Goal: Task Accomplishment & Management: Use online tool/utility

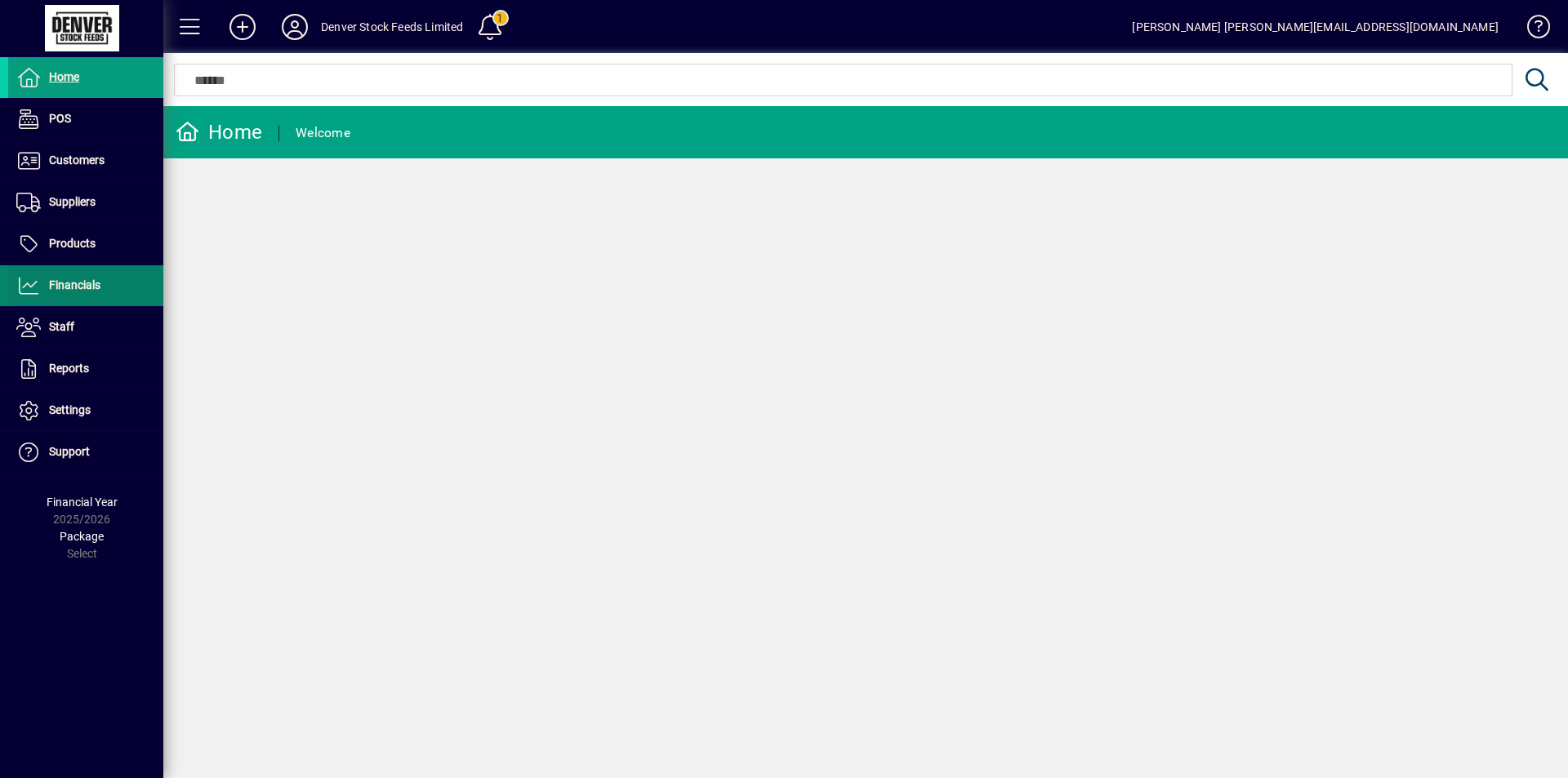
click at [38, 289] on icon at bounding box center [28, 285] width 24 height 19
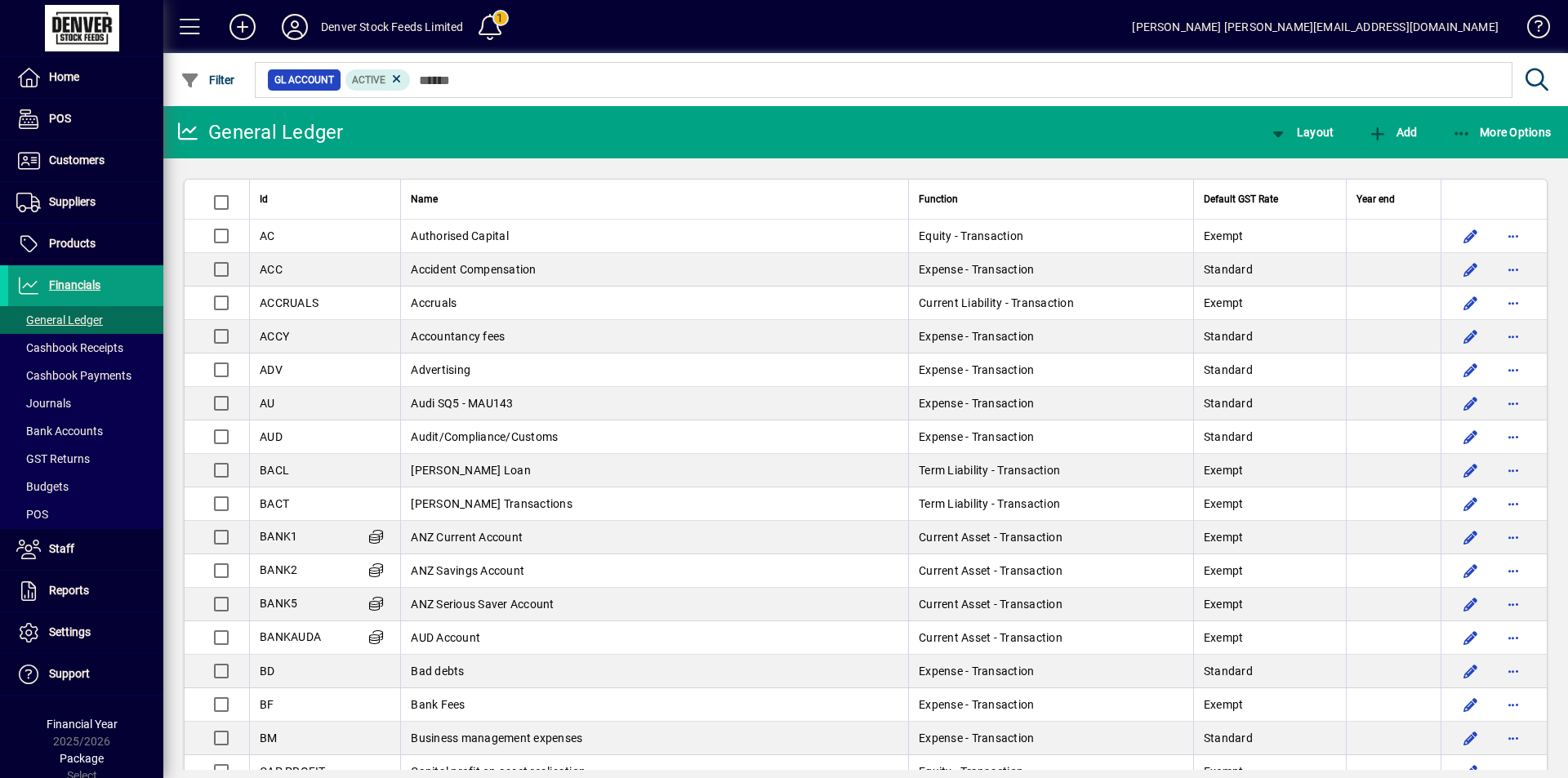
click at [1534, 76] on icon at bounding box center [1538, 79] width 29 height 23
click at [24, 282] on icon at bounding box center [28, 285] width 24 height 19
click at [1521, 138] on span "More Options" at bounding box center [1502, 132] width 100 height 13
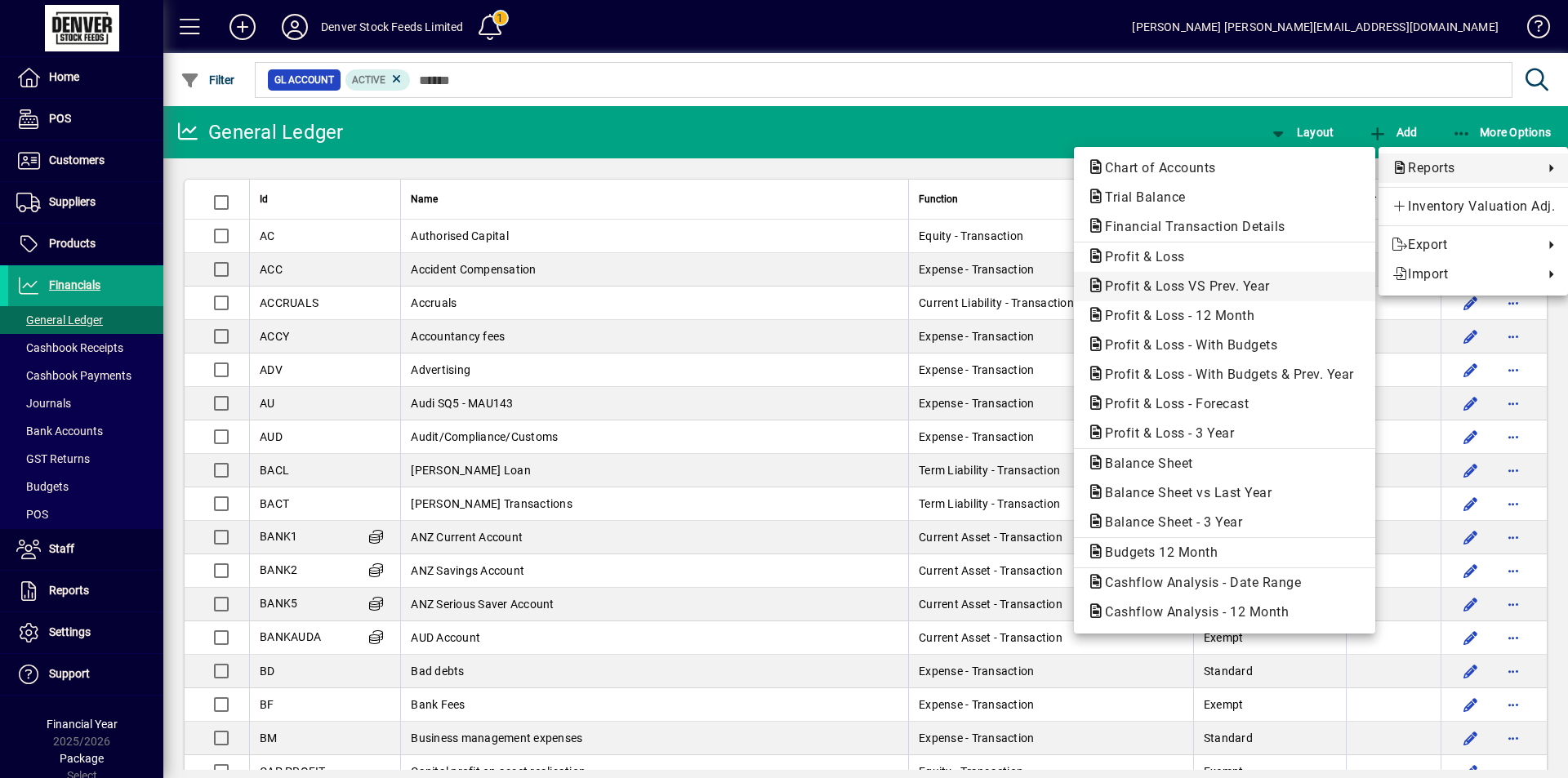
click at [1208, 281] on span "Profit & Loss VS Prev. Year" at bounding box center [1182, 286] width 191 height 15
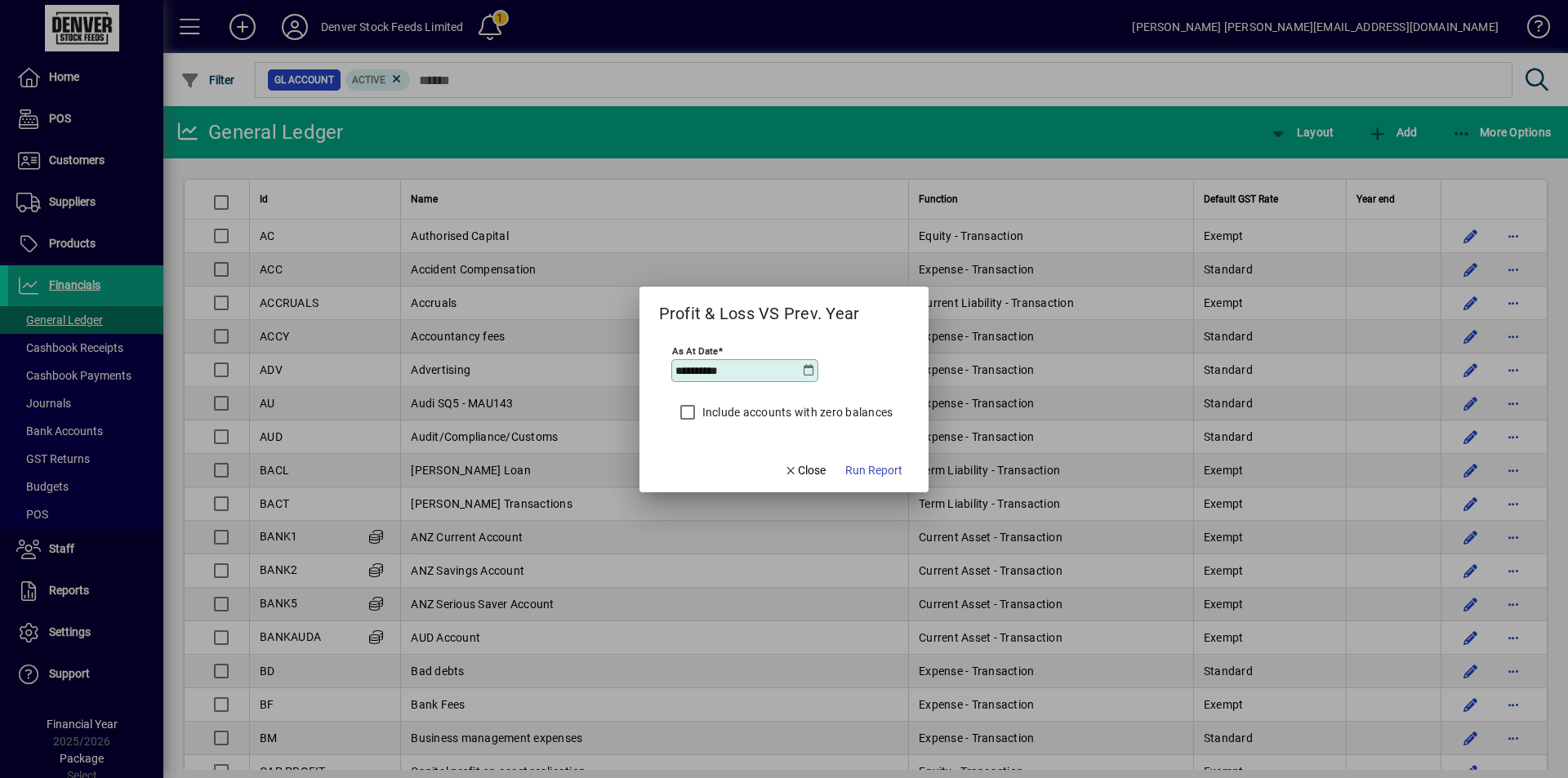
click at [809, 375] on icon at bounding box center [808, 370] width 13 height 13
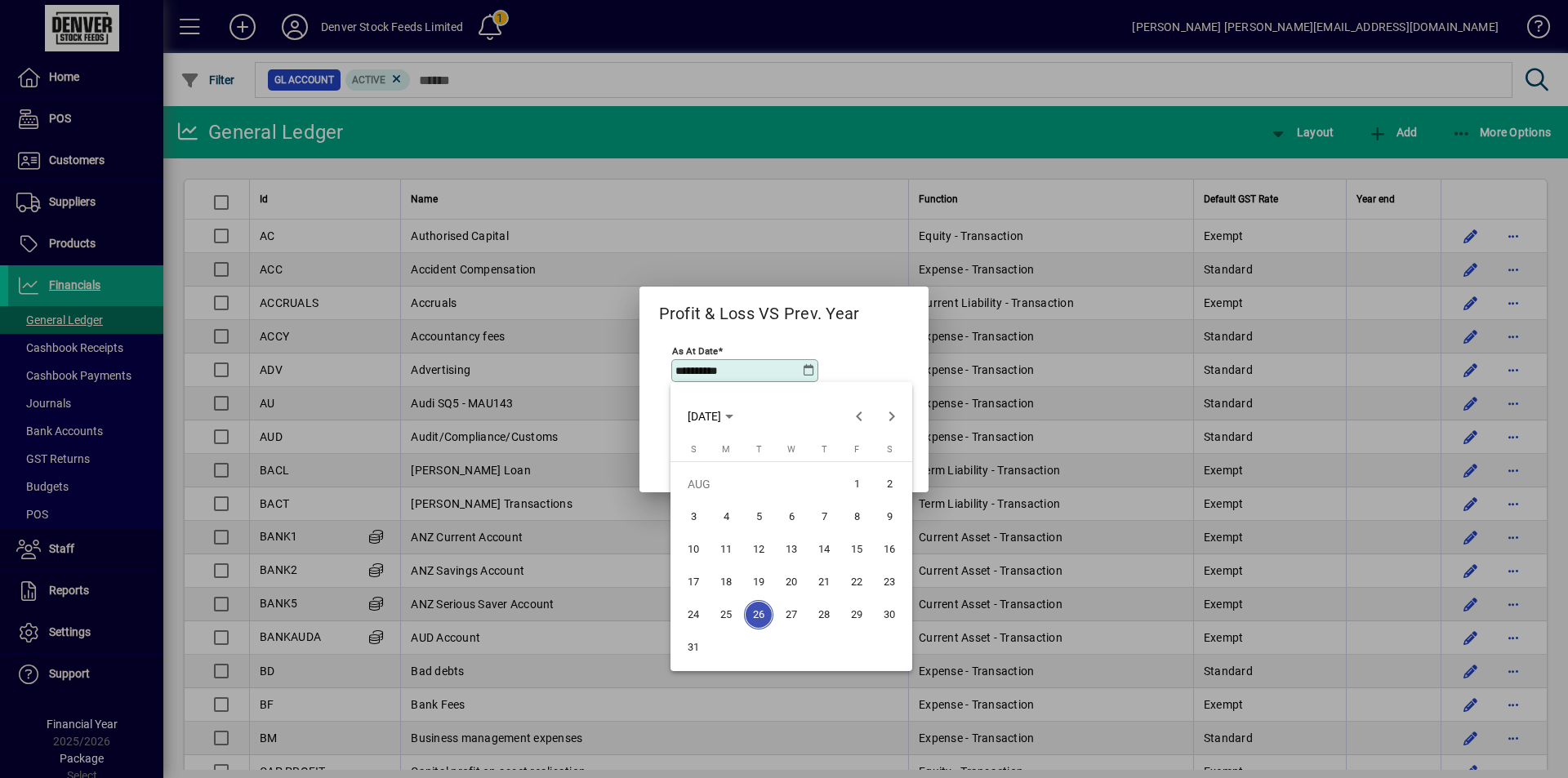
click at [722, 614] on span "25" at bounding box center [726, 614] width 30 height 30
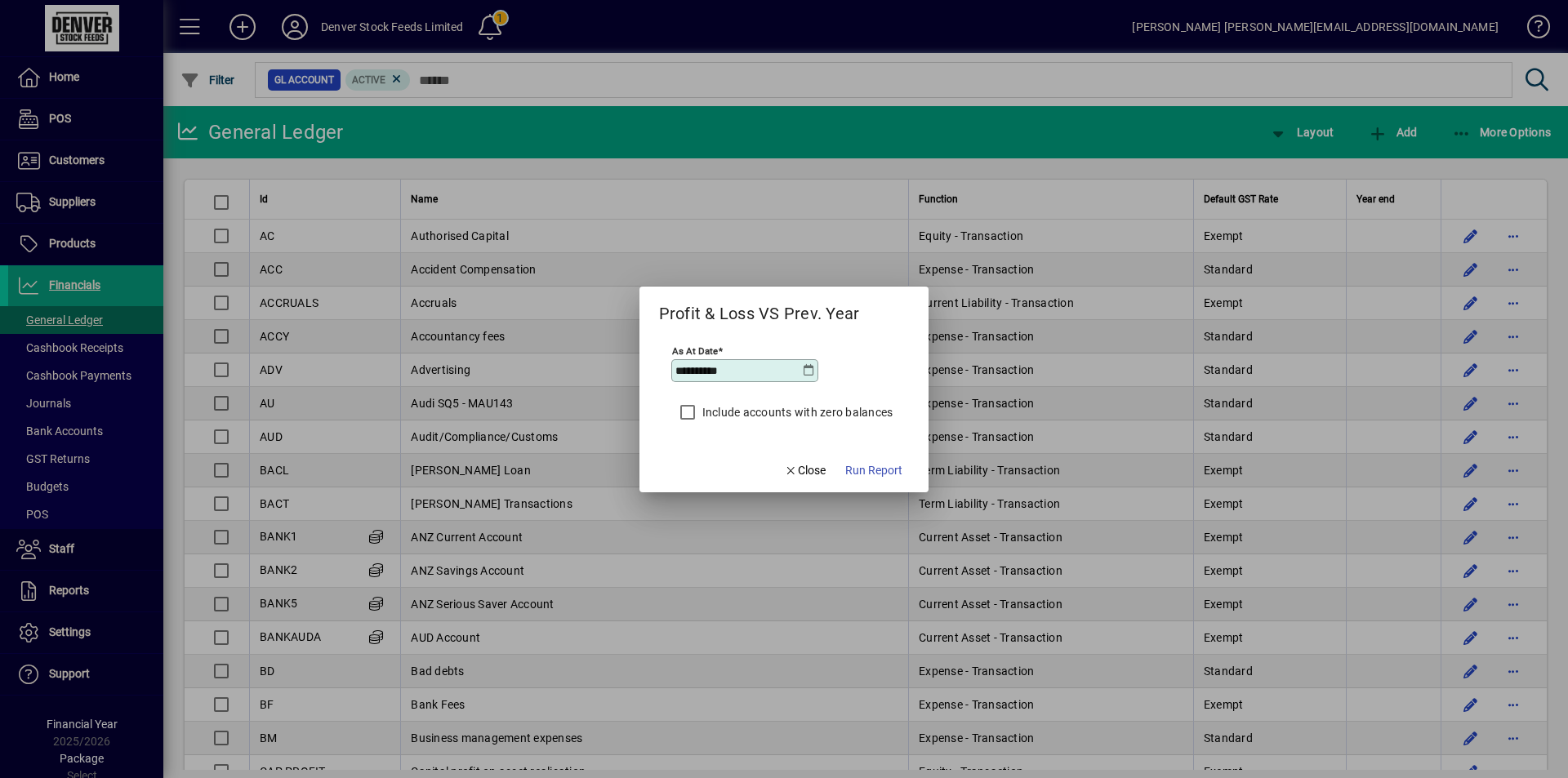
type input "**********"
click at [880, 469] on span "Run Report" at bounding box center [874, 471] width 57 height 17
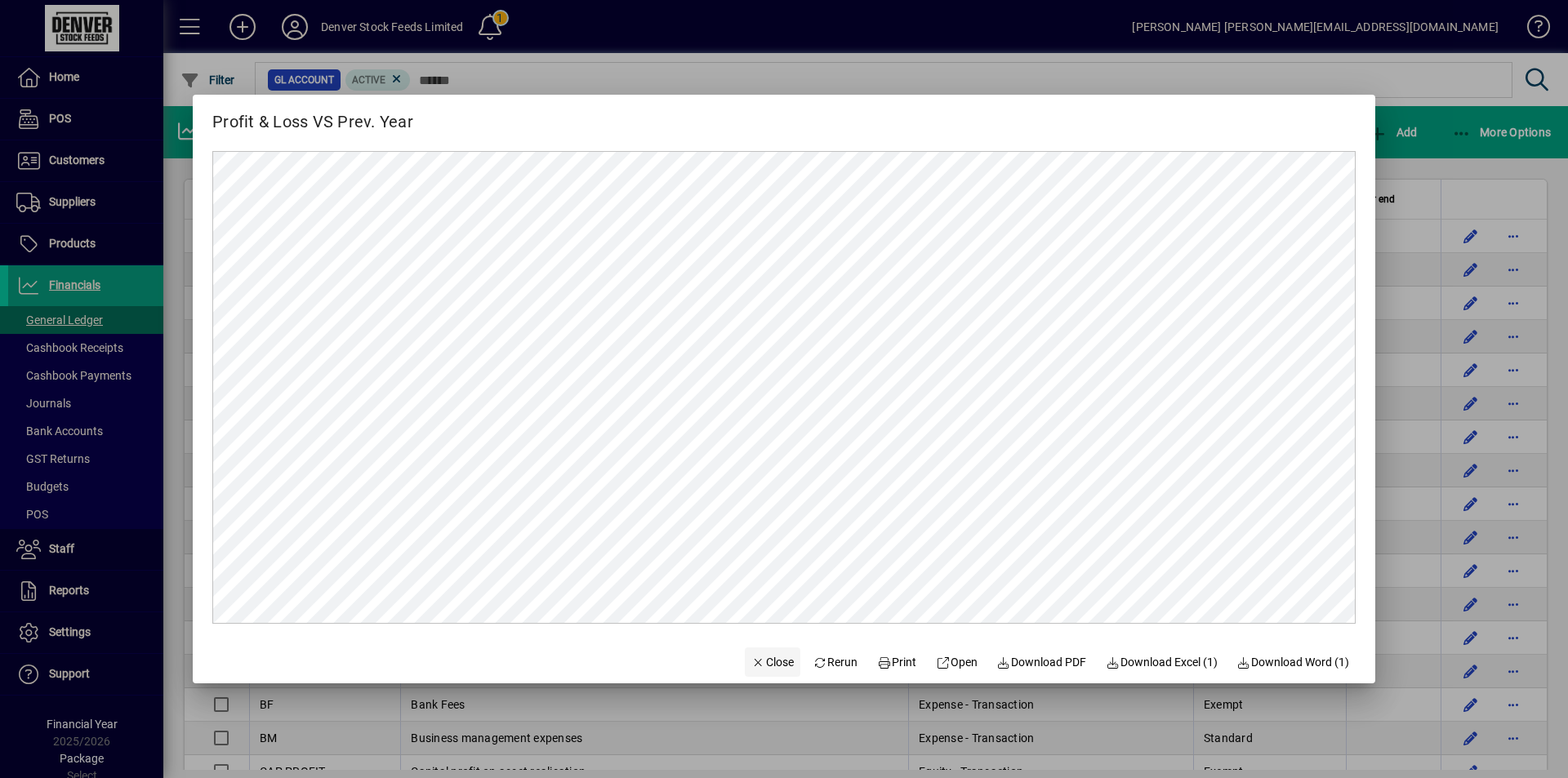
click at [754, 666] on span "Close" at bounding box center [772, 662] width 42 height 17
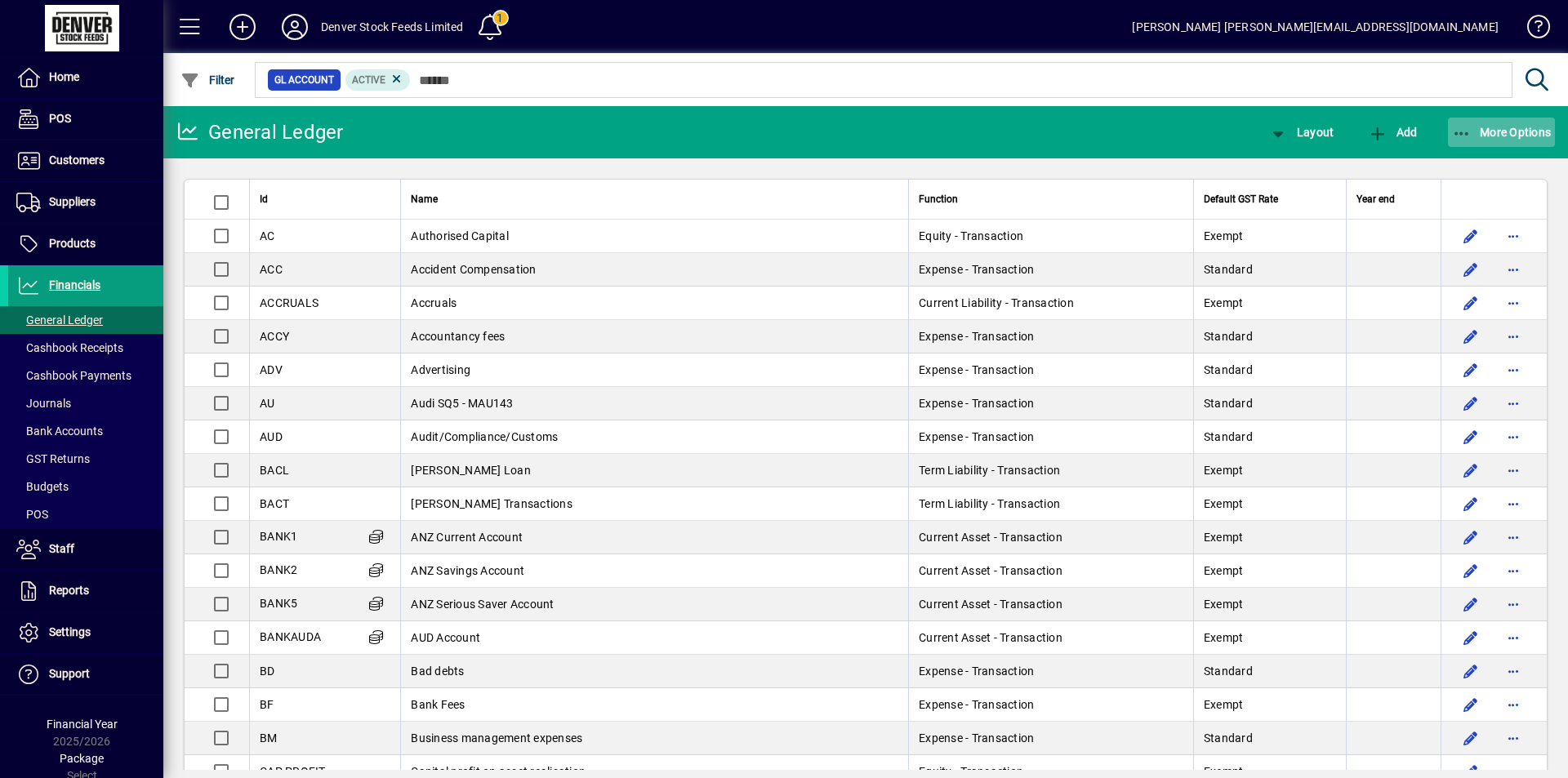
click at [1498, 136] on span "More Options" at bounding box center [1502, 132] width 100 height 13
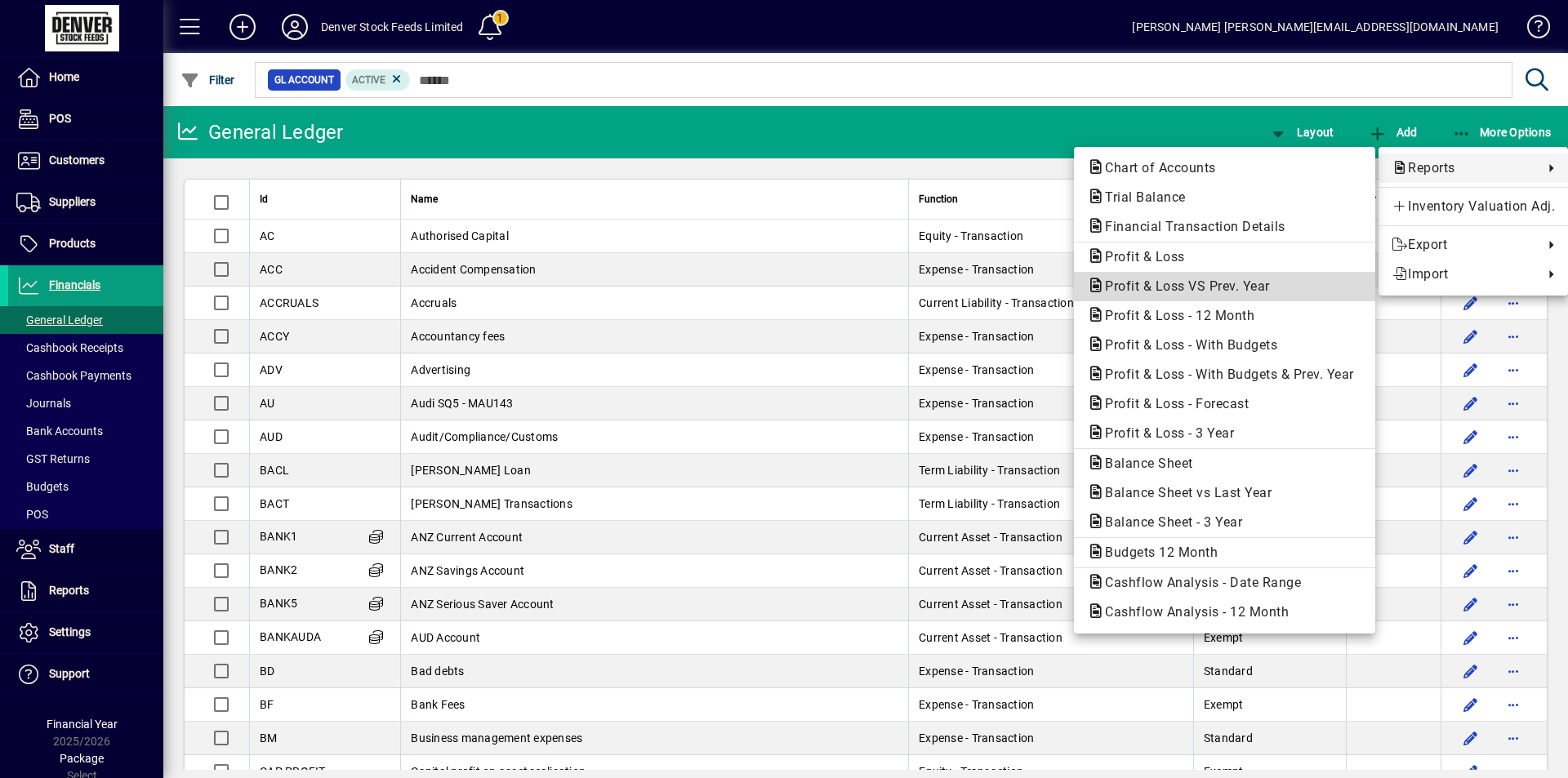
click at [1184, 288] on span "Profit & Loss VS Prev. Year" at bounding box center [1182, 286] width 191 height 15
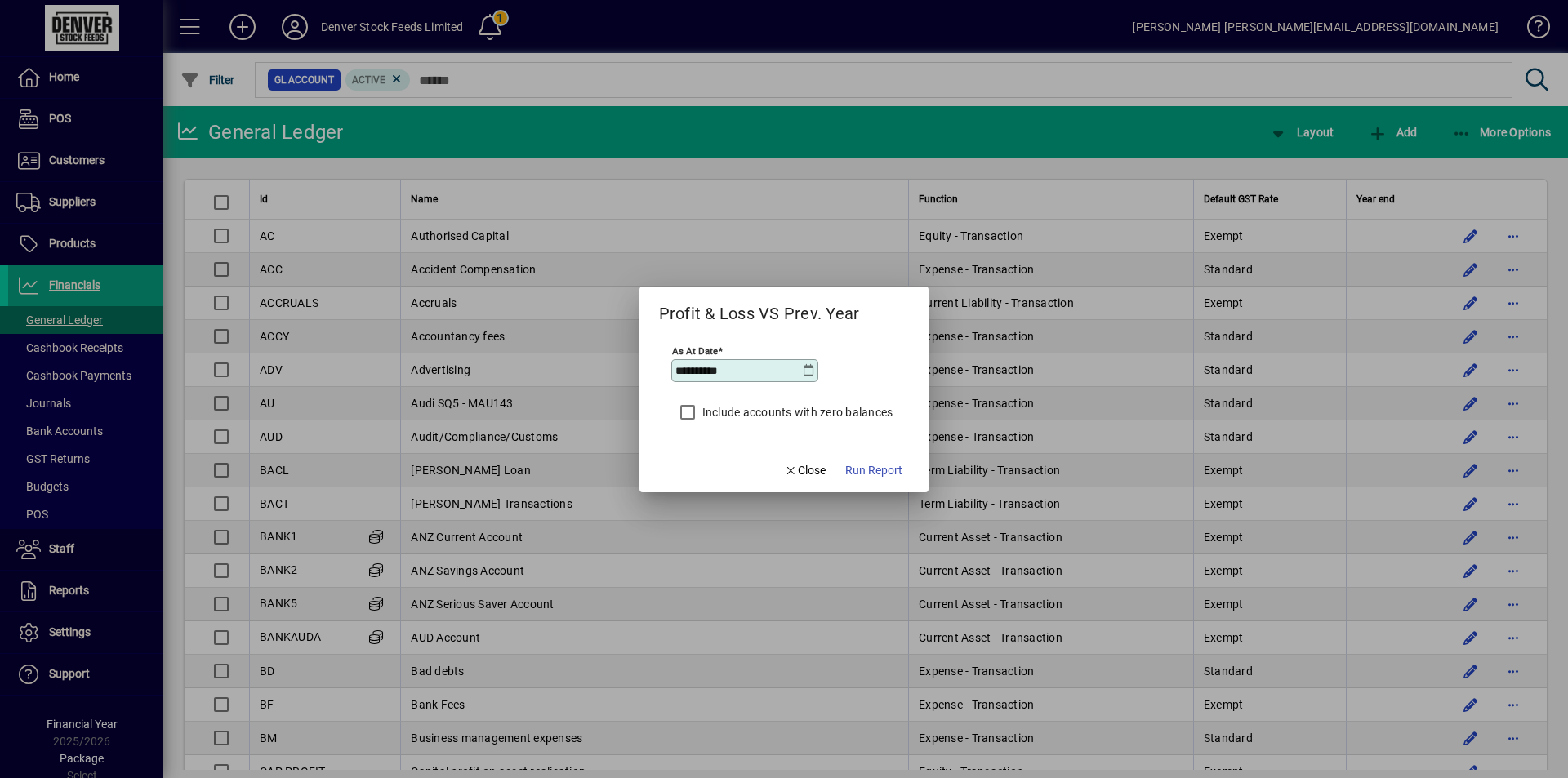
click at [808, 370] on icon at bounding box center [808, 370] width 13 height 13
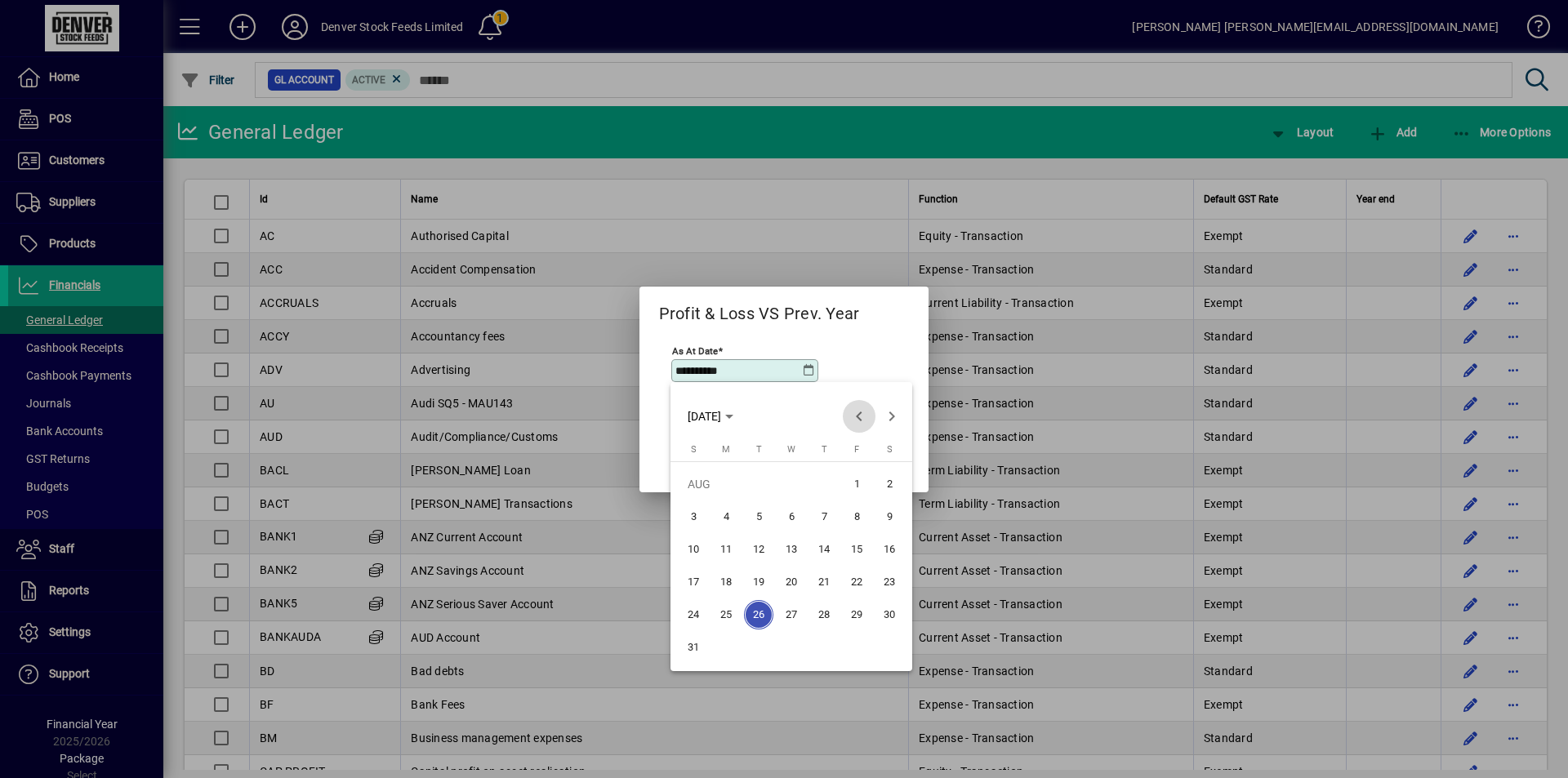
click at [856, 419] on span "Previous month" at bounding box center [859, 416] width 33 height 33
click at [824, 646] on span "31" at bounding box center [824, 647] width 30 height 30
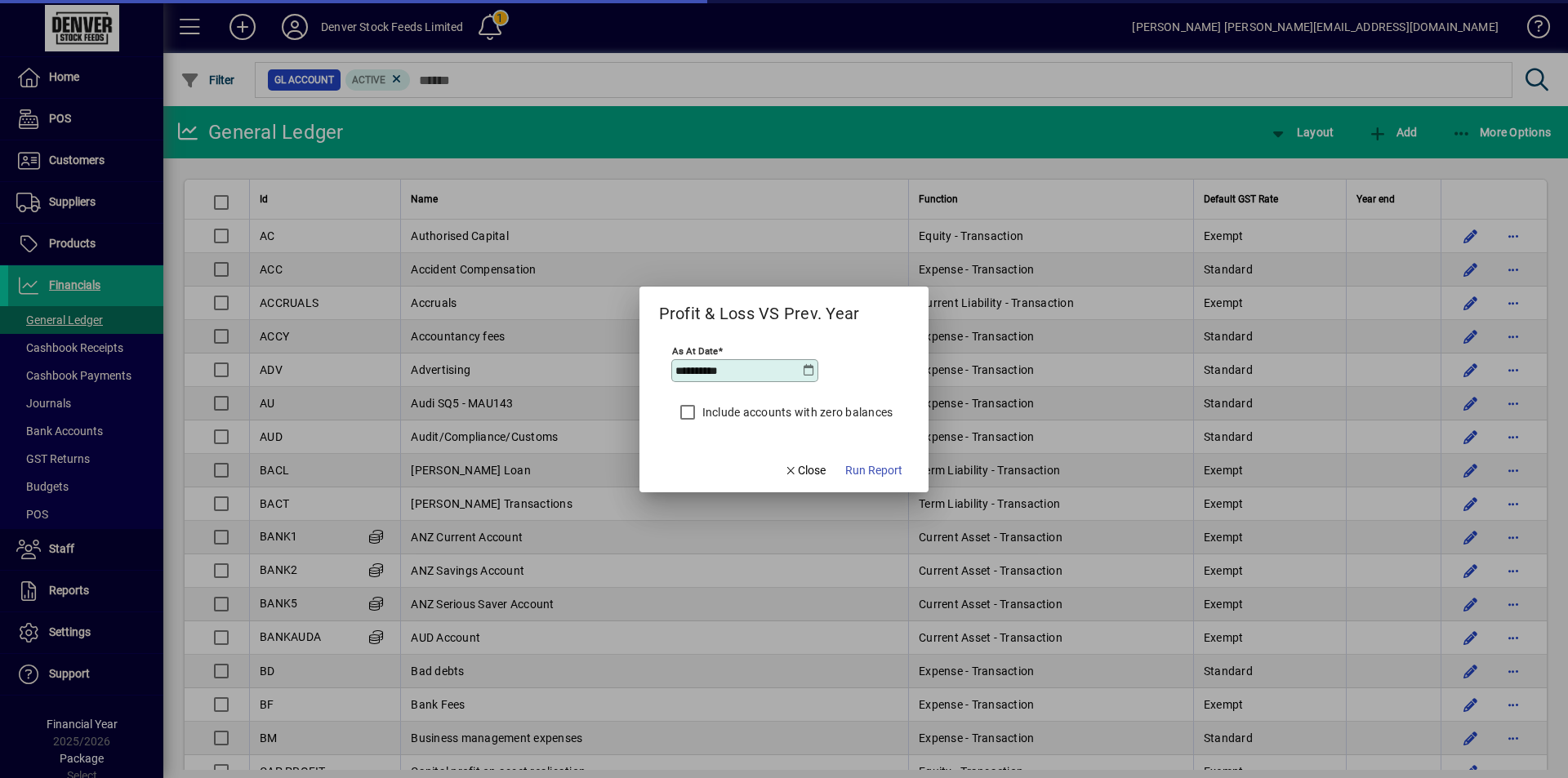
type input "**********"
click at [869, 469] on span "Run Report" at bounding box center [874, 471] width 57 height 17
